Goal: Information Seeking & Learning: Learn about a topic

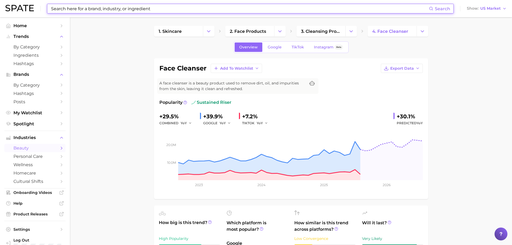
click at [117, 7] on input at bounding box center [240, 8] width 378 height 9
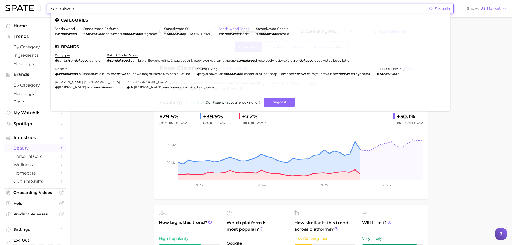
type input "sandalwoo"
click at [219, 30] on link "sandalwood scent" at bounding box center [234, 29] width 30 height 4
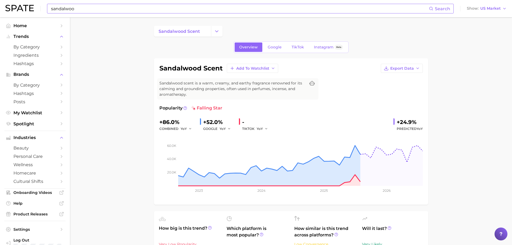
click at [280, 49] on link "Google" at bounding box center [274, 46] width 23 height 9
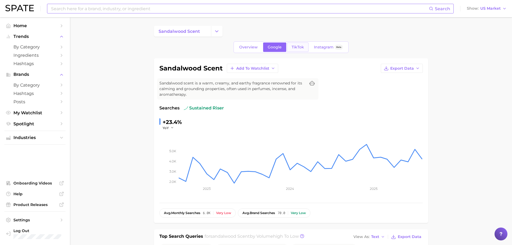
click at [293, 50] on link "TikTok" at bounding box center [297, 46] width 21 height 9
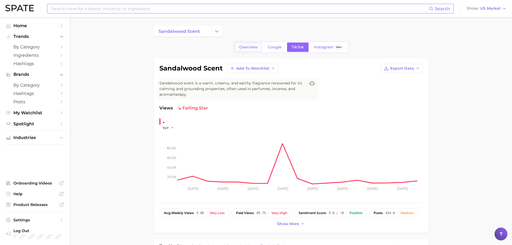
click at [246, 47] on span "Overview" at bounding box center [248, 47] width 19 height 5
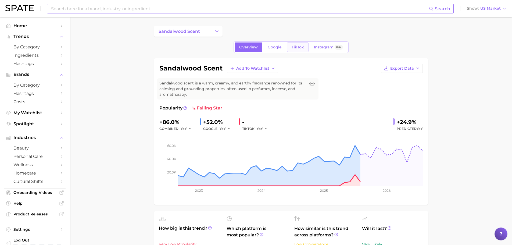
click at [300, 49] on span "TikTok" at bounding box center [297, 47] width 12 height 5
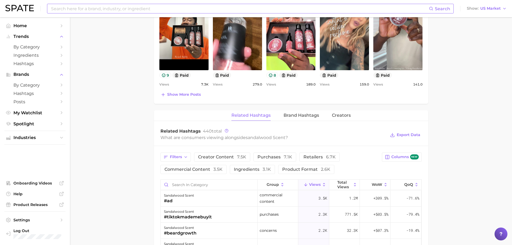
scroll to position [430, 0]
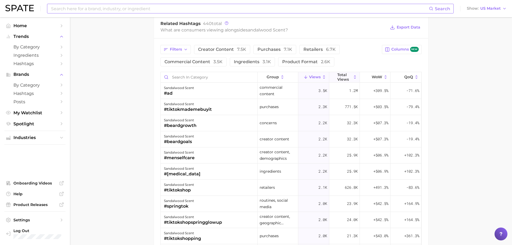
click at [352, 76] on icon at bounding box center [354, 77] width 5 height 5
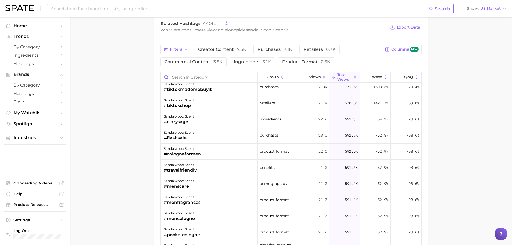
scroll to position [0, 0]
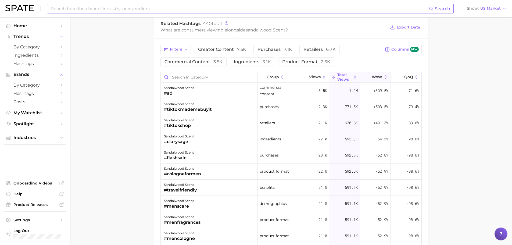
click at [384, 76] on icon at bounding box center [385, 76] width 2 height 3
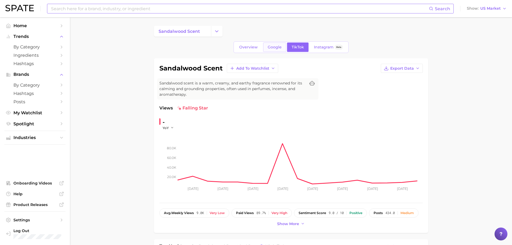
click at [280, 43] on link "Google" at bounding box center [274, 46] width 23 height 9
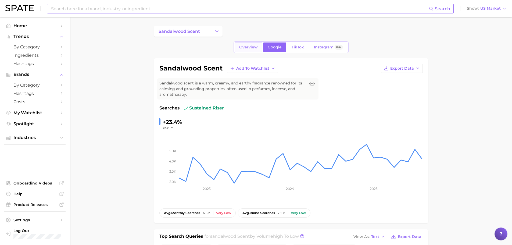
click at [243, 47] on span "Overview" at bounding box center [248, 47] width 19 height 5
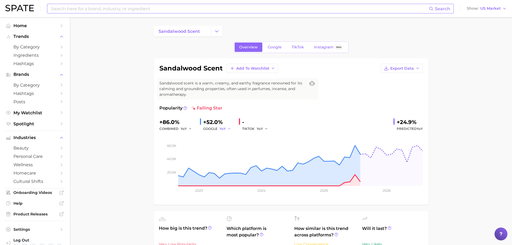
click at [229, 126] on button "YoY" at bounding box center [225, 128] width 12 height 6
click at [280, 47] on span "Google" at bounding box center [275, 47] width 14 height 5
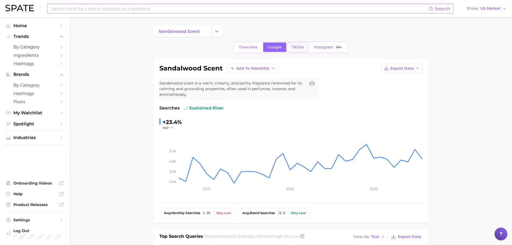
click at [295, 51] on link "TikTok" at bounding box center [297, 46] width 21 height 9
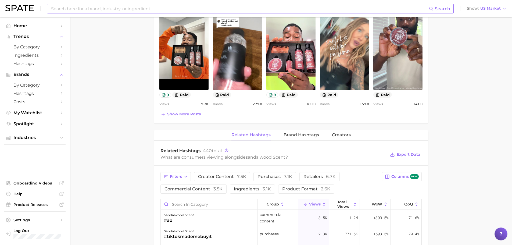
scroll to position [269, 0]
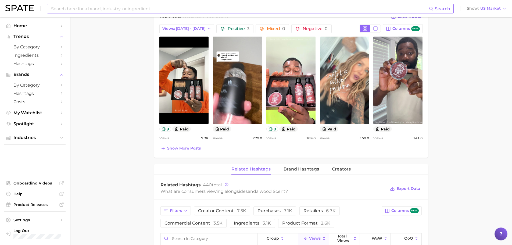
click at [85, 12] on input at bounding box center [240, 8] width 378 height 9
type input "D"
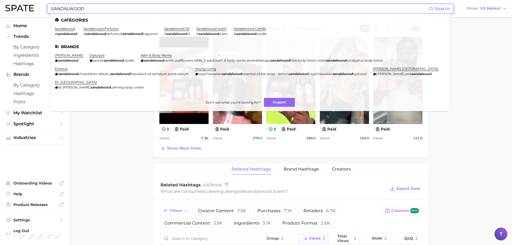
type input "SANDALWOOD"
click at [71, 31] on li "sandalwood # sandalwood" at bounding box center [66, 31] width 22 height 9
click at [71, 28] on link "sandalwood" at bounding box center [65, 29] width 20 height 4
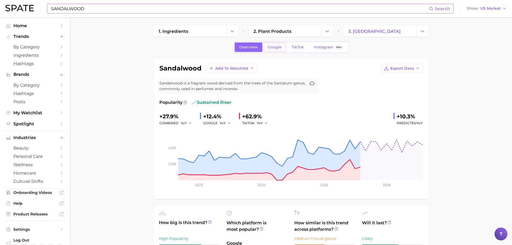
click at [273, 46] on span "Google" at bounding box center [275, 47] width 14 height 5
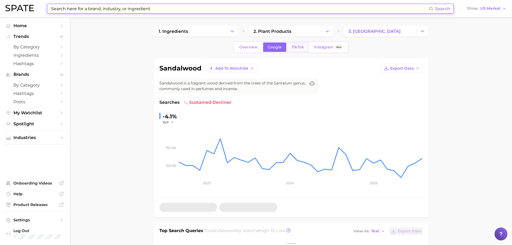
click at [296, 44] on link "TikTok" at bounding box center [297, 46] width 21 height 9
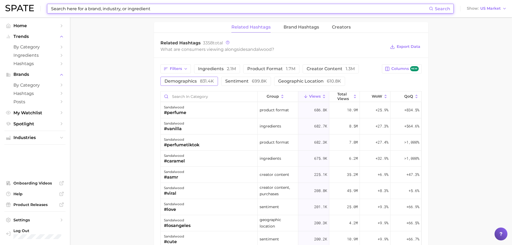
scroll to position [376, 0]
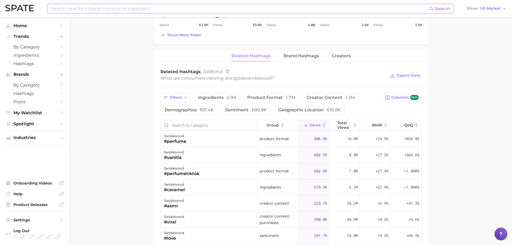
click at [185, 124] on input "Search in category" at bounding box center [209, 125] width 97 height 10
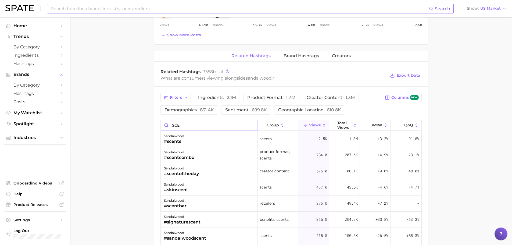
type input "SCE"
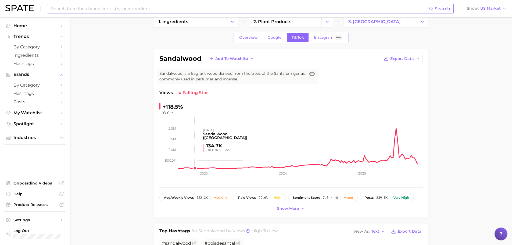
scroll to position [0, 0]
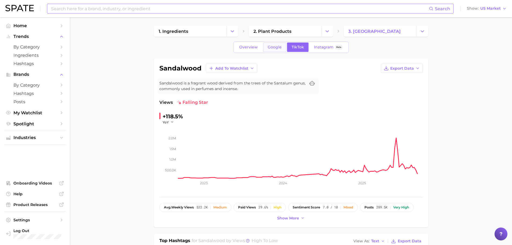
click at [275, 47] on span "Google" at bounding box center [275, 47] width 14 height 5
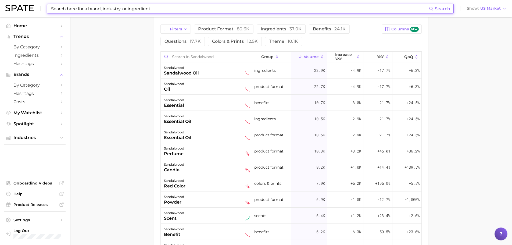
scroll to position [296, 0]
